Goal: Task Accomplishment & Management: Manage account settings

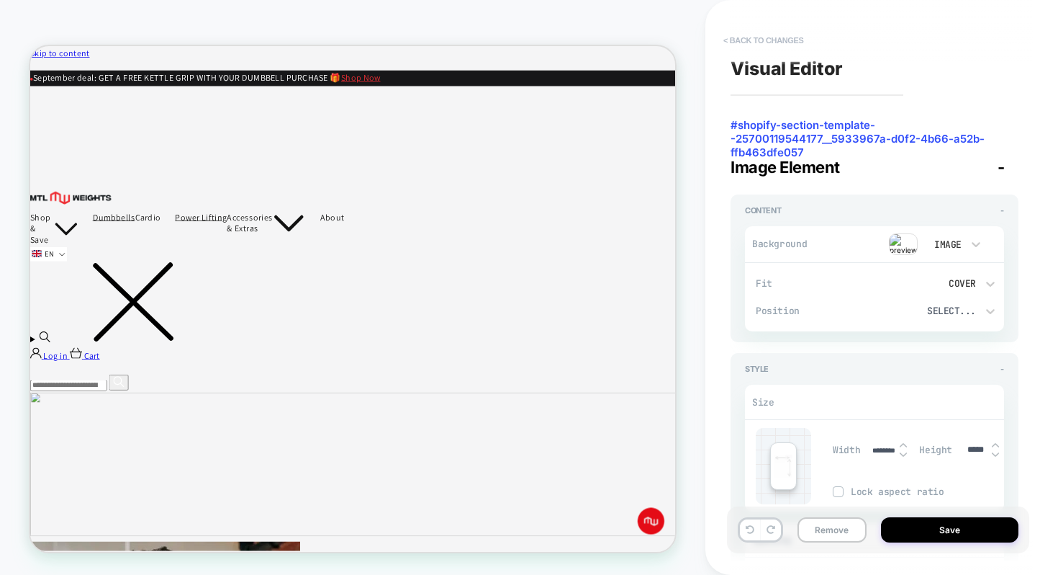
click at [747, 35] on button "< Back to changes" at bounding box center [763, 40] width 95 height 23
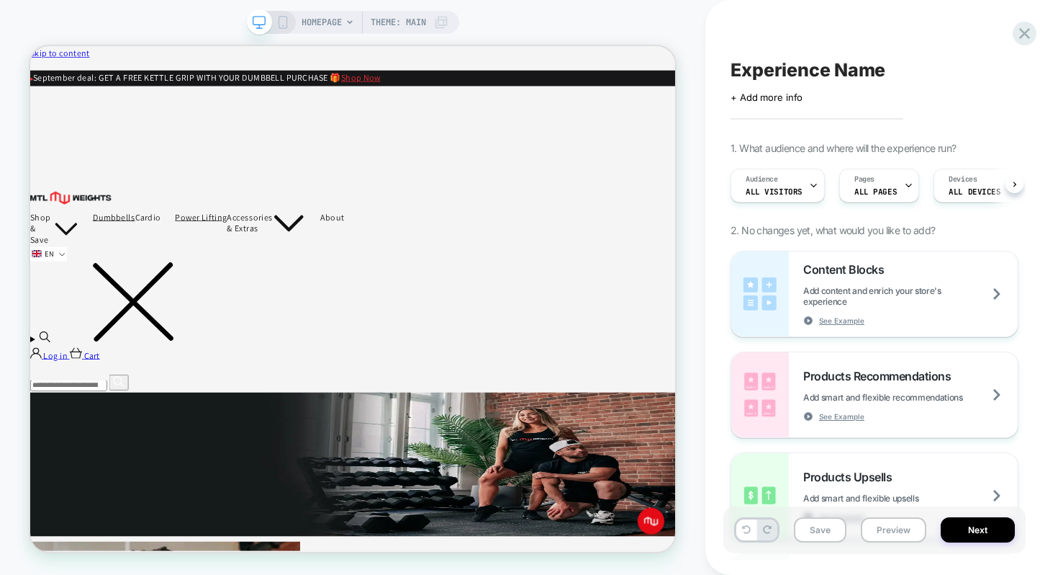
scroll to position [0, 1]
click at [1022, 32] on icon at bounding box center [1024, 33] width 19 height 19
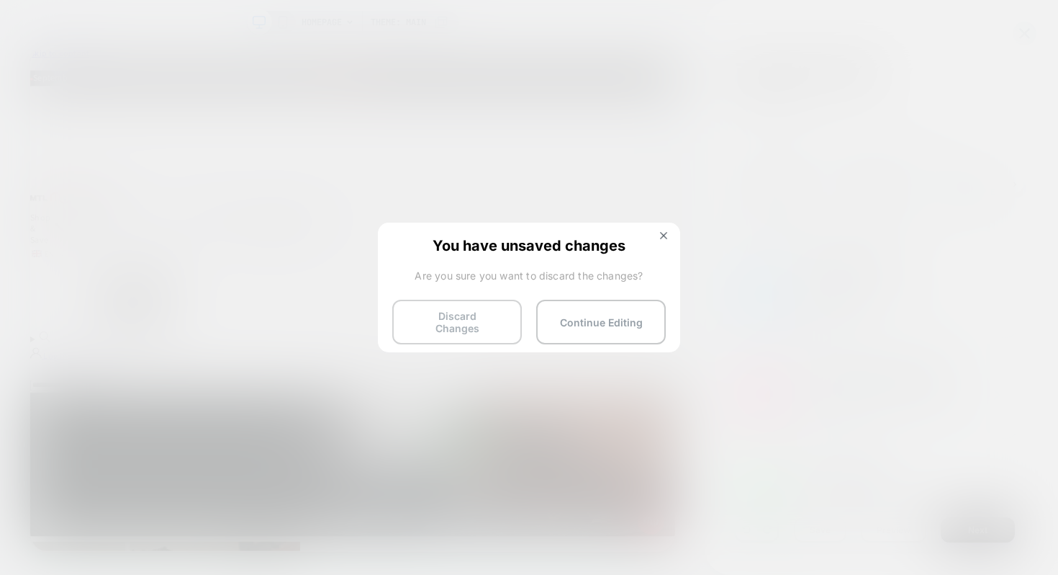
click at [491, 310] on button "Discard Changes" at bounding box center [457, 322] width 130 height 45
click at [460, 318] on button "Discard Changes" at bounding box center [457, 322] width 130 height 45
click at [667, 231] on button at bounding box center [664, 237] width 16 height 12
